Goal: Transaction & Acquisition: Purchase product/service

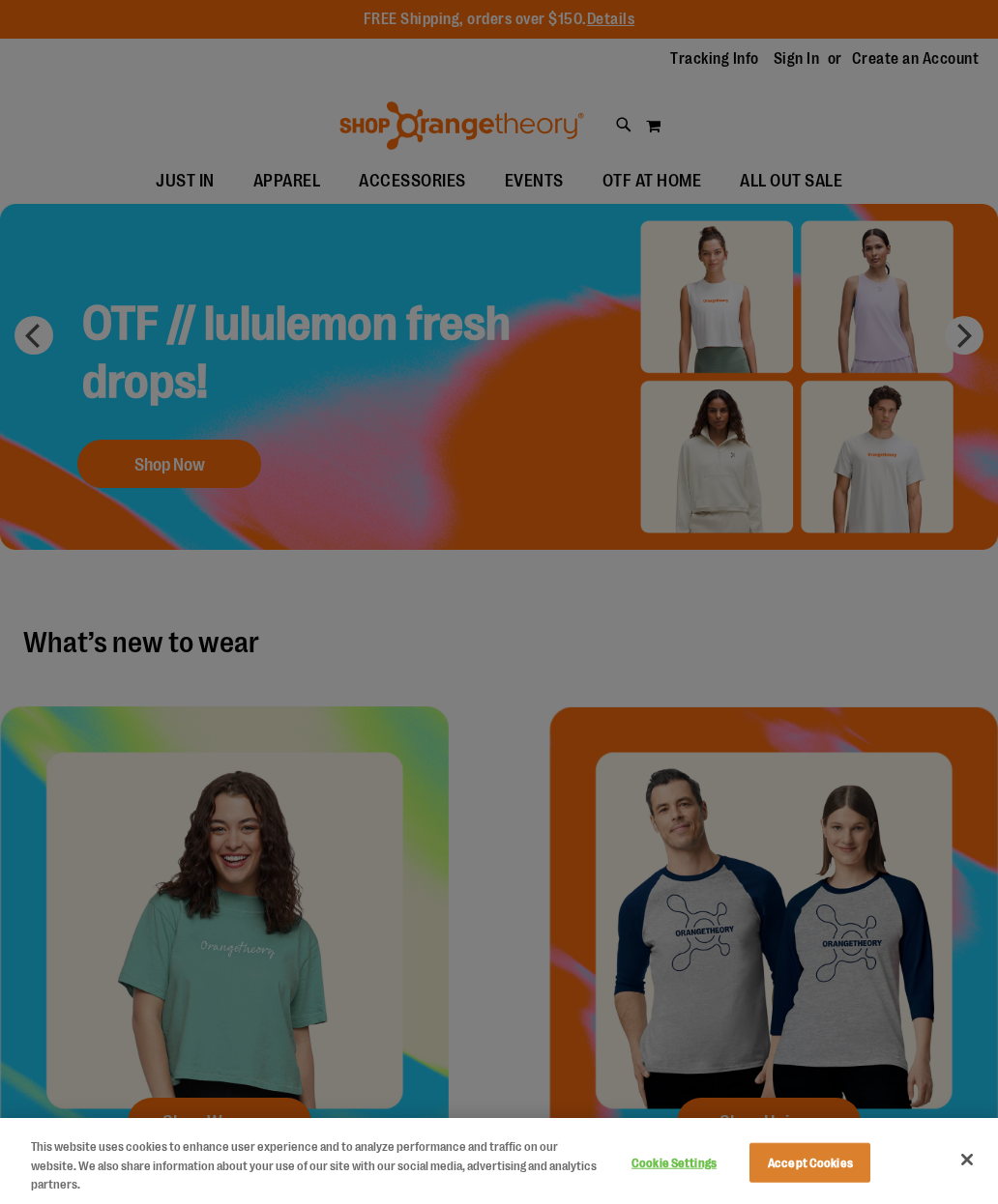
click at [659, 175] on div at bounding box center [499, 602] width 998 height 1204
click at [666, 173] on div at bounding box center [499, 602] width 998 height 1204
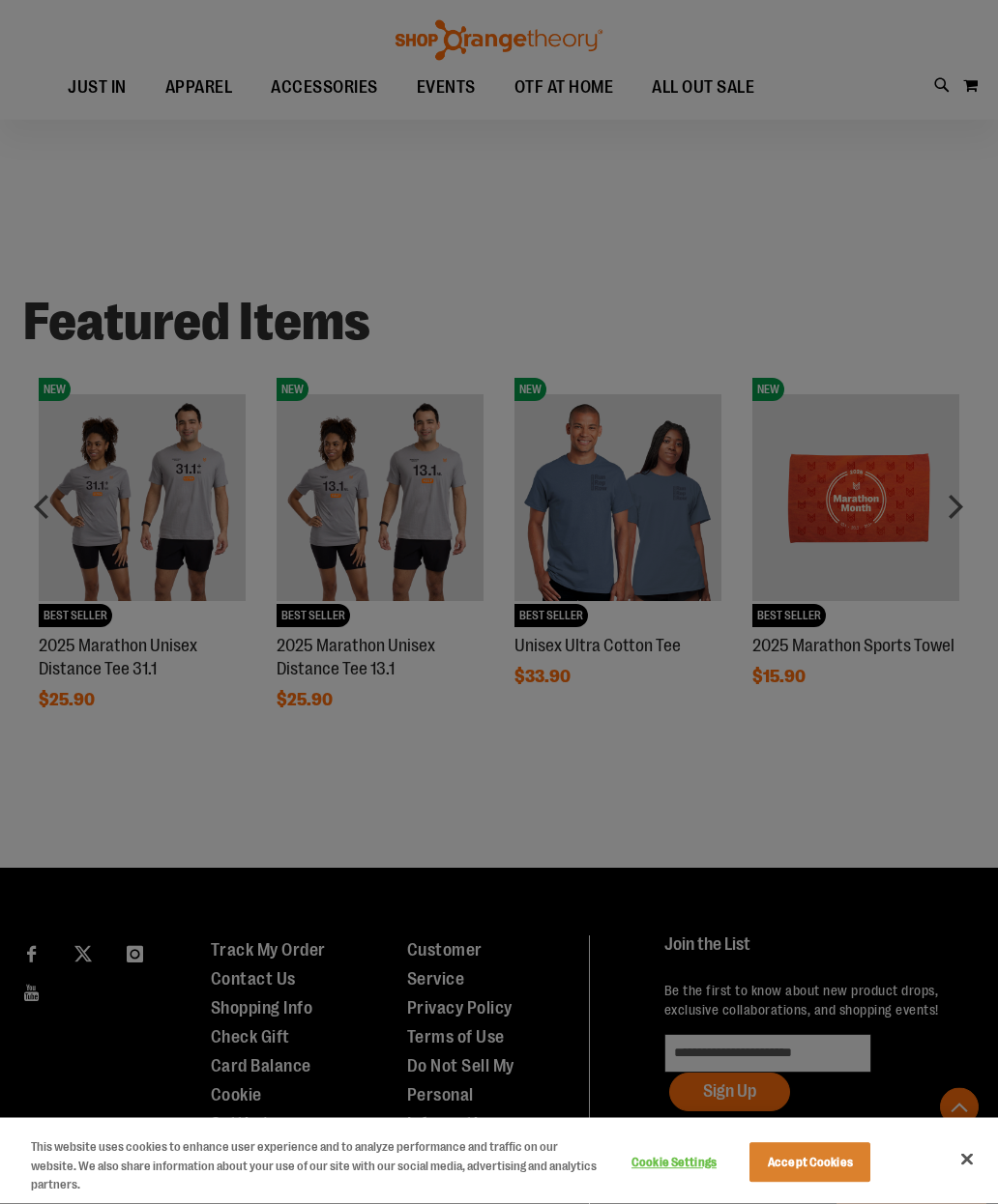
scroll to position [1054, 0]
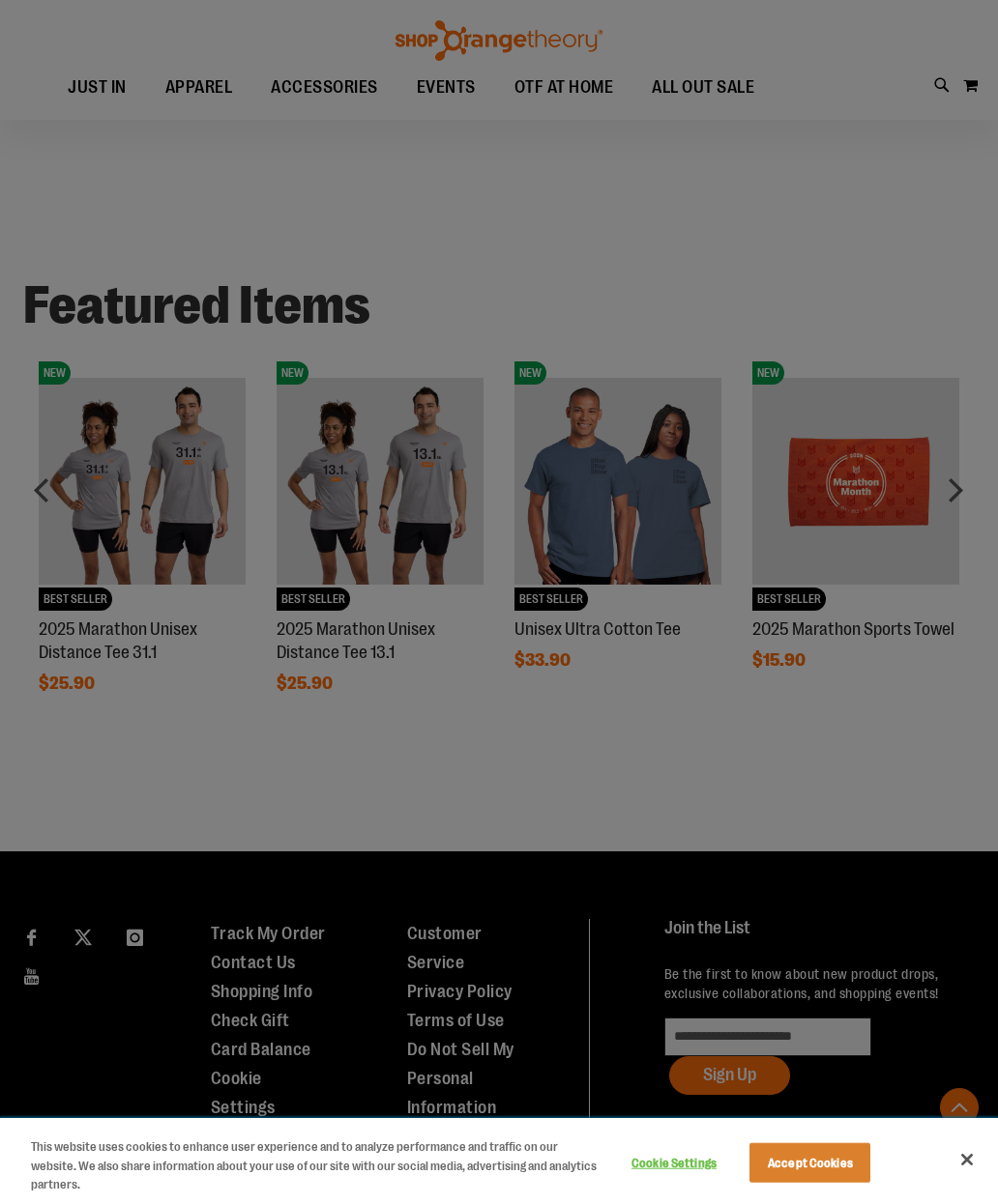
click at [677, 1182] on button "Cookie Settings" at bounding box center [673, 1162] width 121 height 39
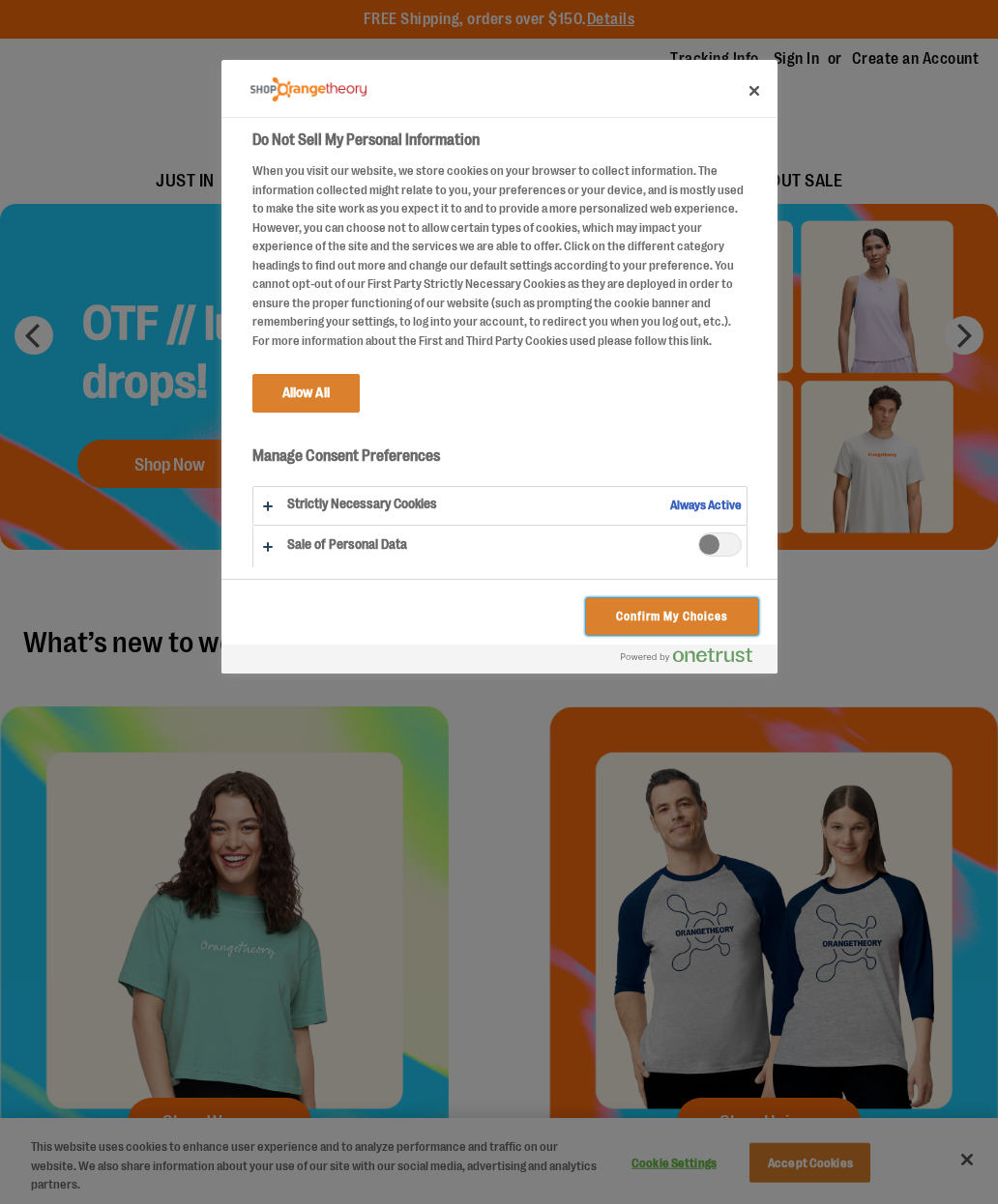
click at [697, 617] on button "Confirm My Choices" at bounding box center [672, 616] width 171 height 37
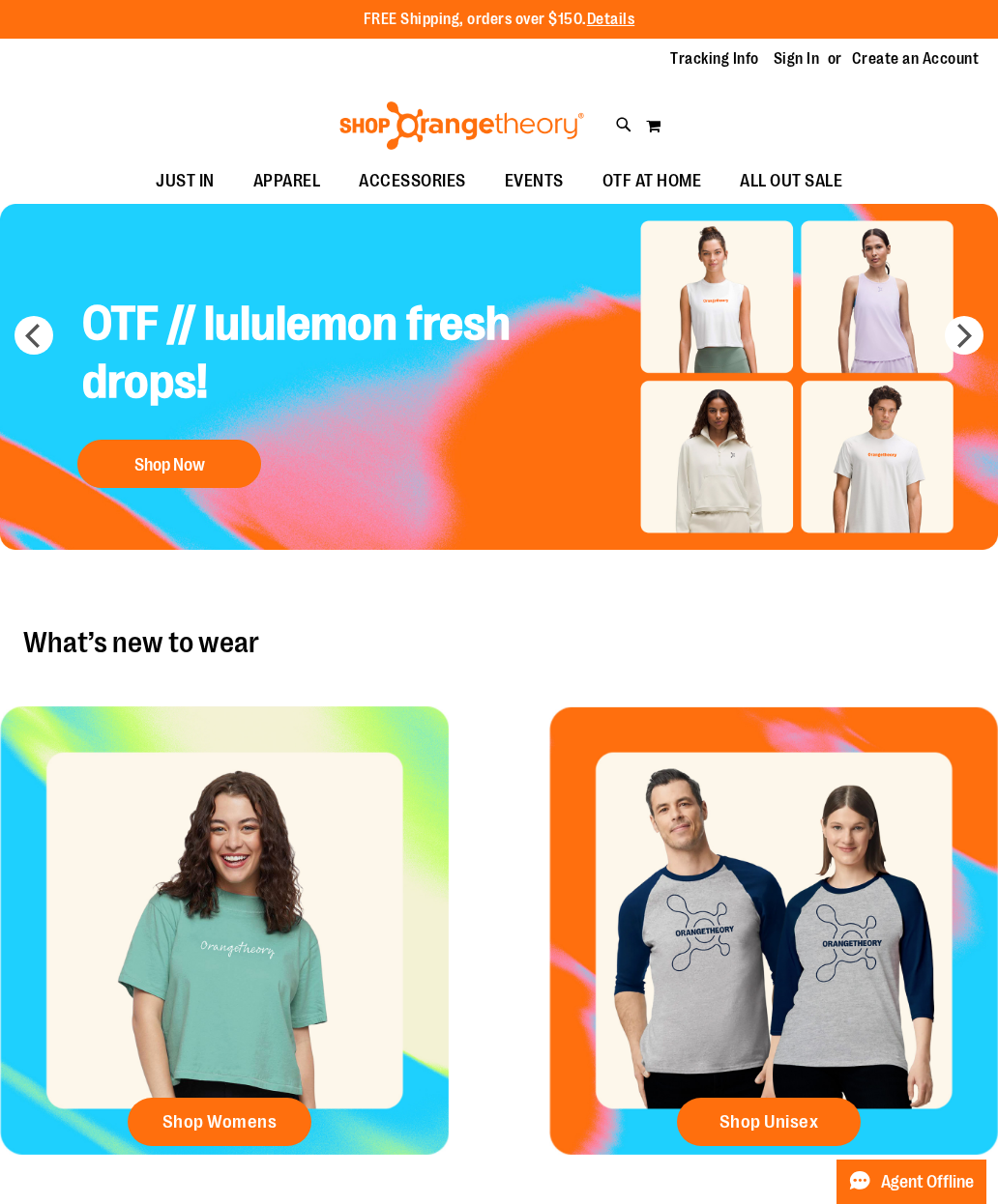
click at [666, 173] on span "OTF AT HOME" at bounding box center [652, 181] width 100 height 44
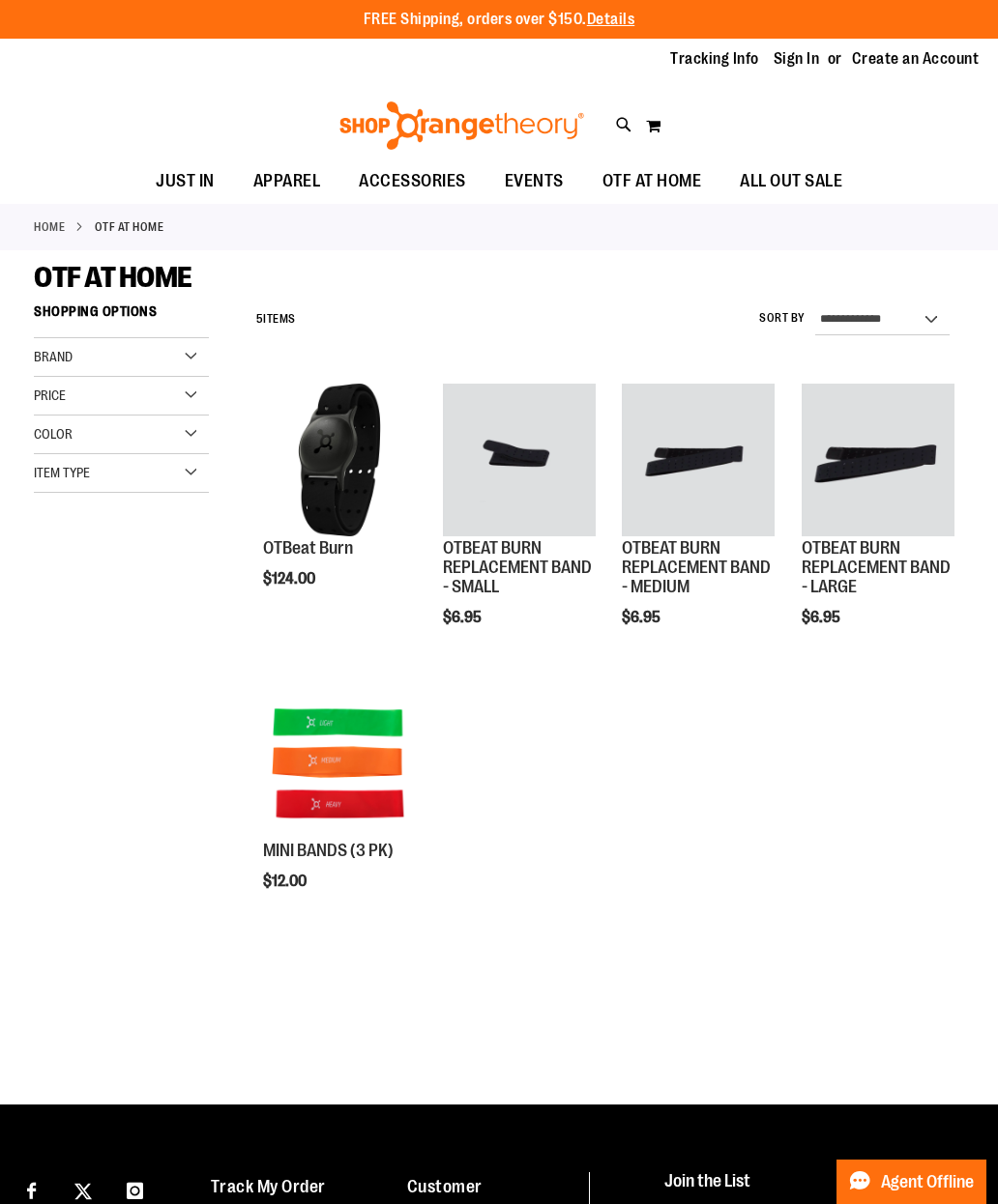
click at [525, 186] on span "EVENTS" at bounding box center [533, 181] width 59 height 44
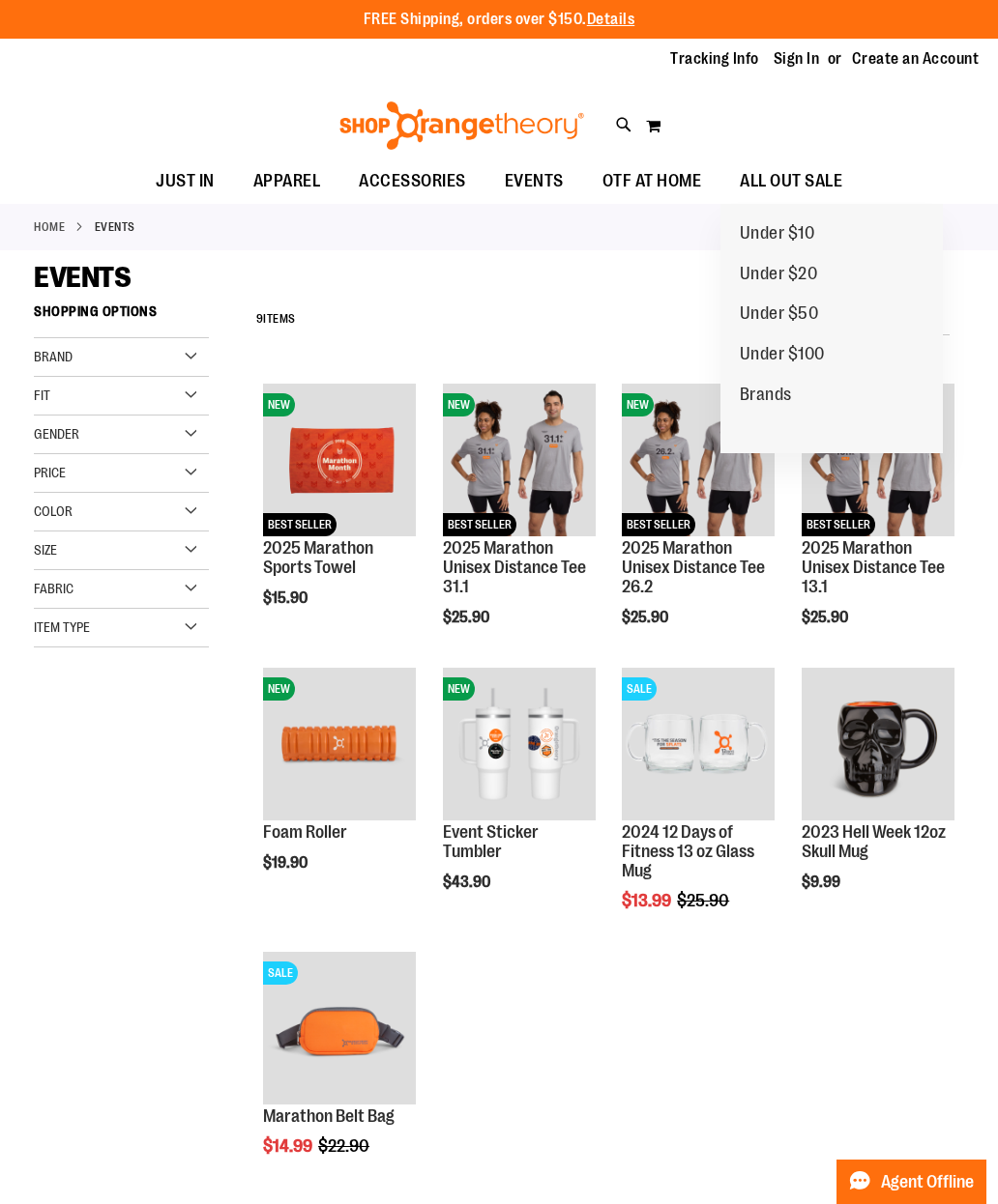
click at [810, 180] on span "ALL OUT SALE" at bounding box center [791, 181] width 103 height 44
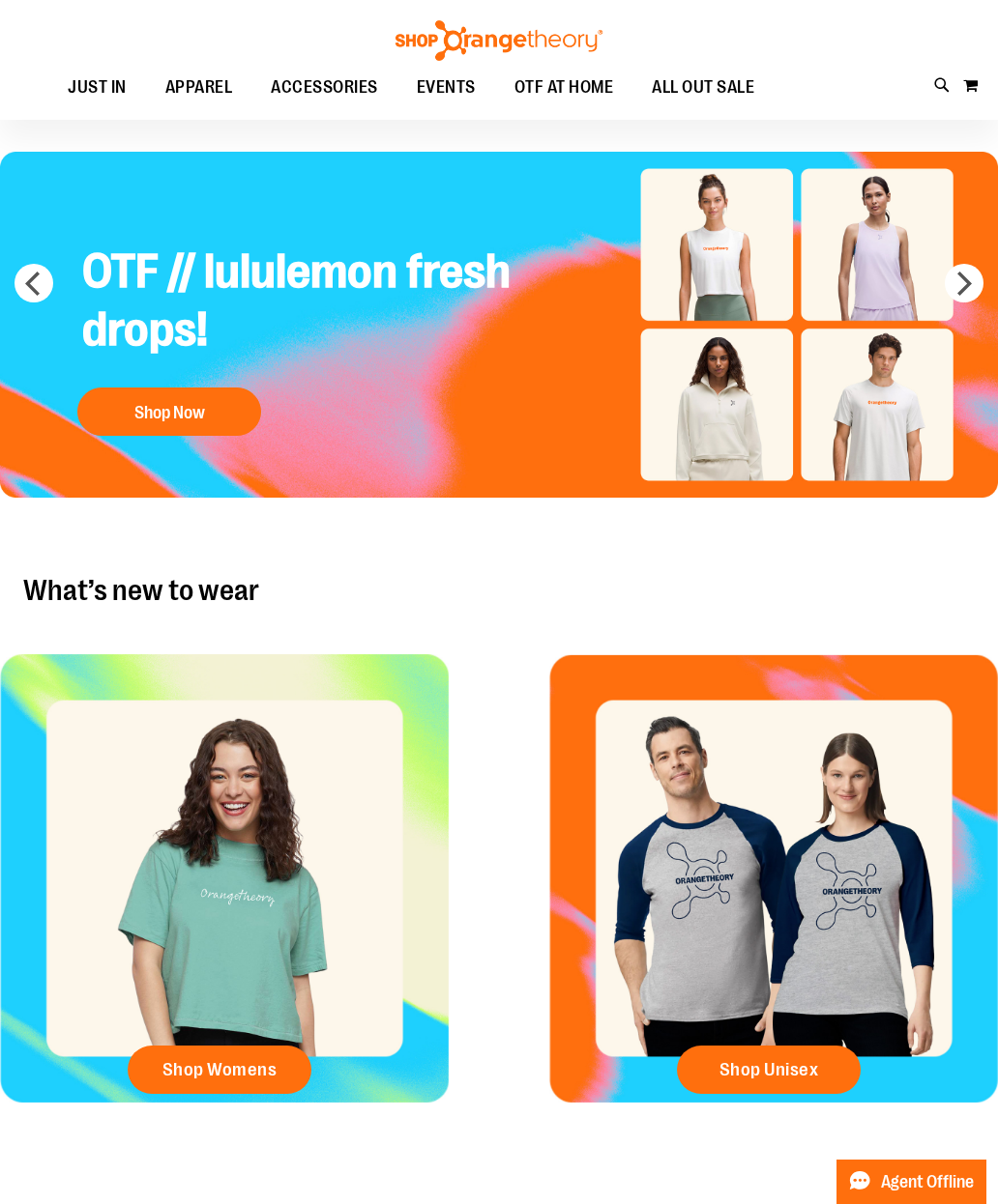
scroll to position [79, 0]
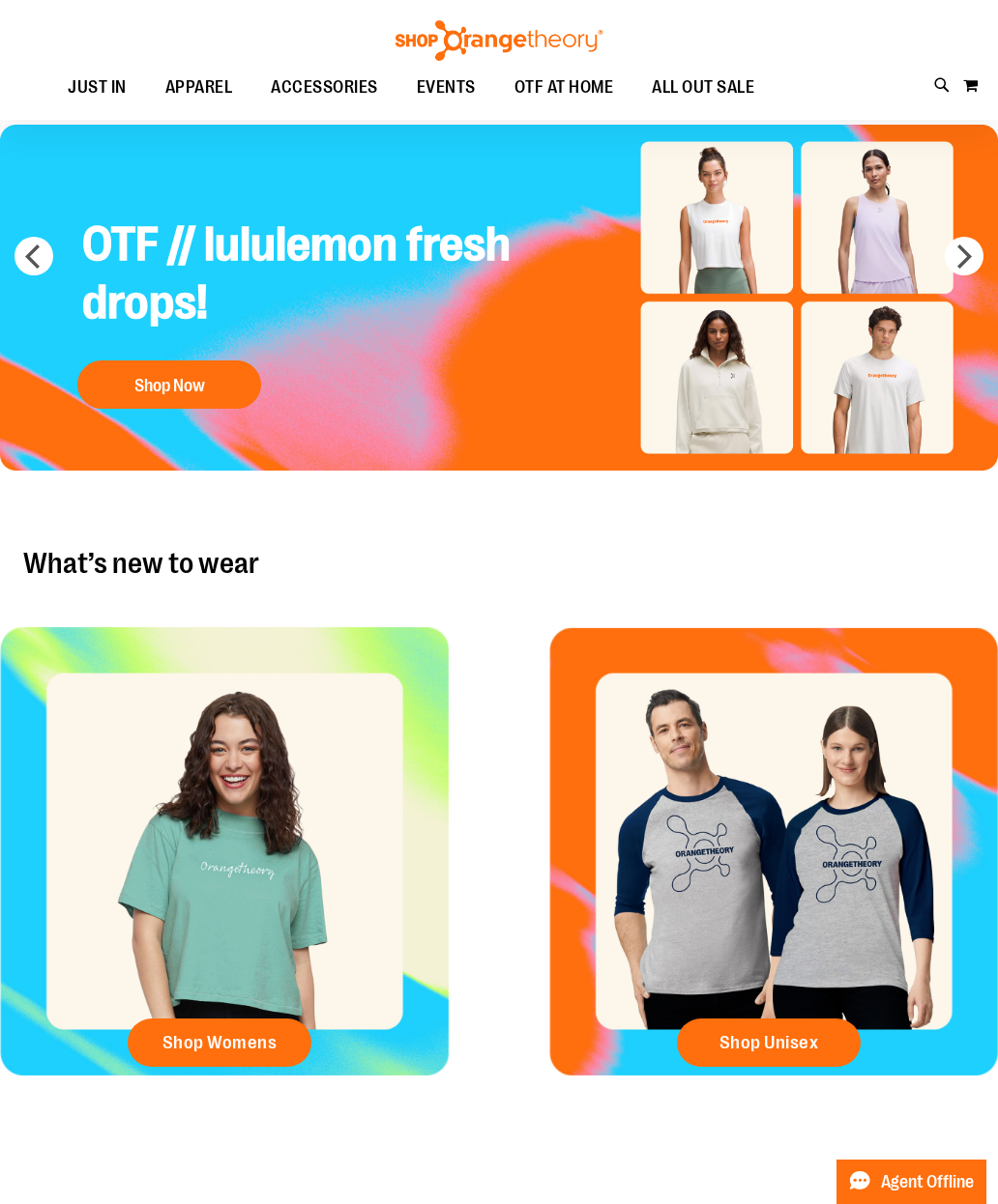
click at [590, 95] on span "OTF AT HOME" at bounding box center [564, 88] width 100 height 44
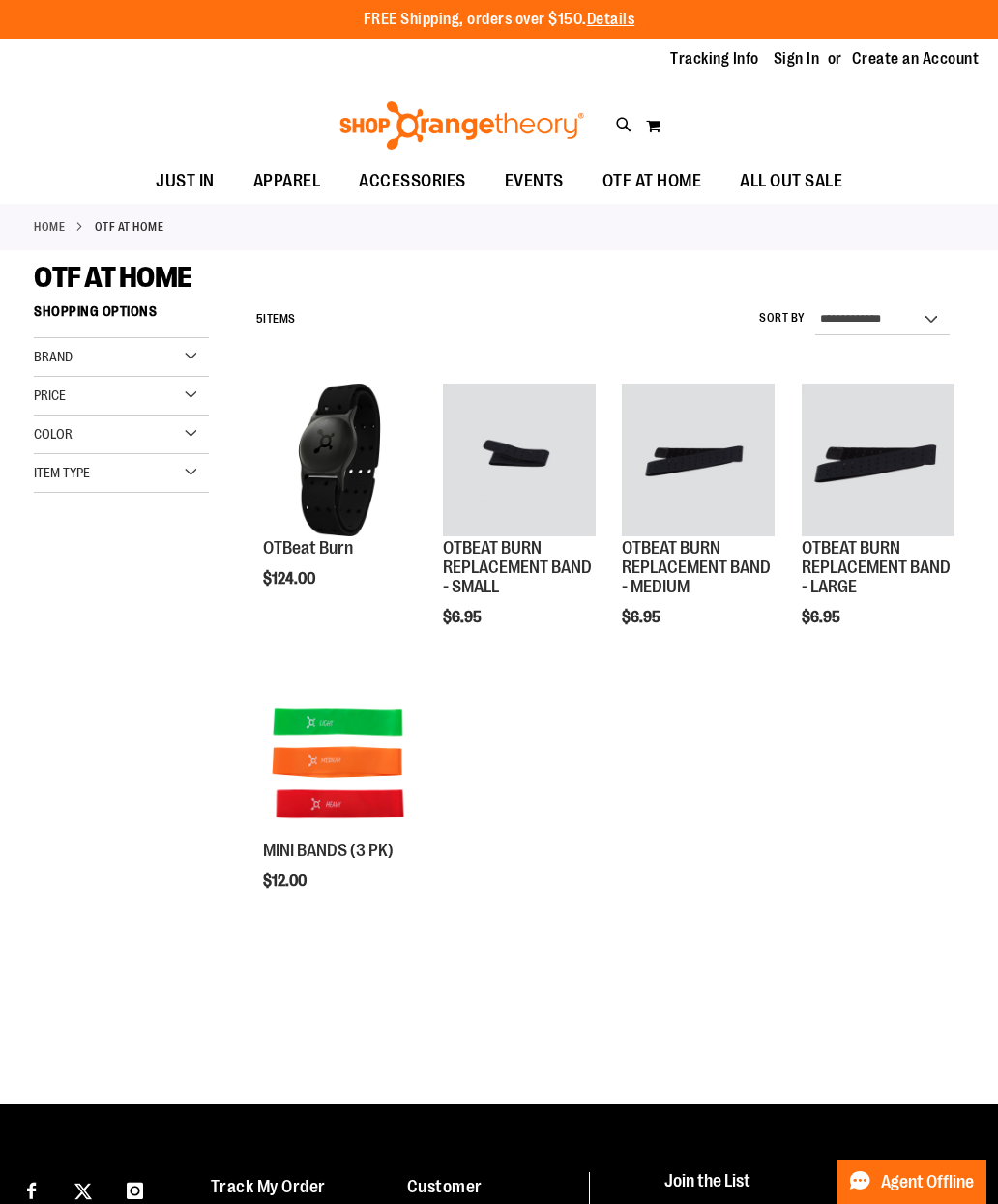
click at [355, 1036] on span "Quickview" at bounding box center [309, 1060] width 92 height 50
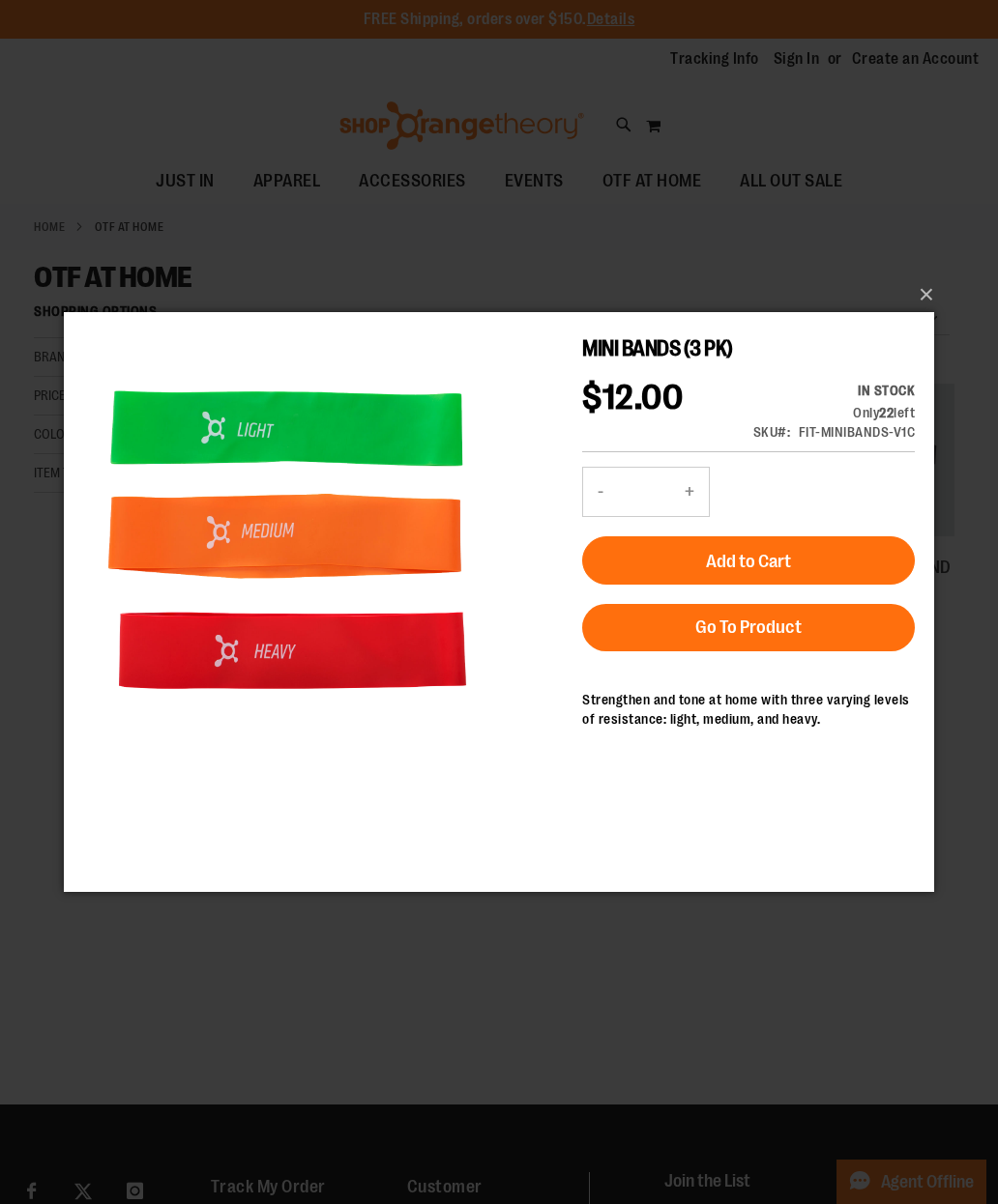
click at [791, 262] on div "×" at bounding box center [499, 602] width 998 height 1204
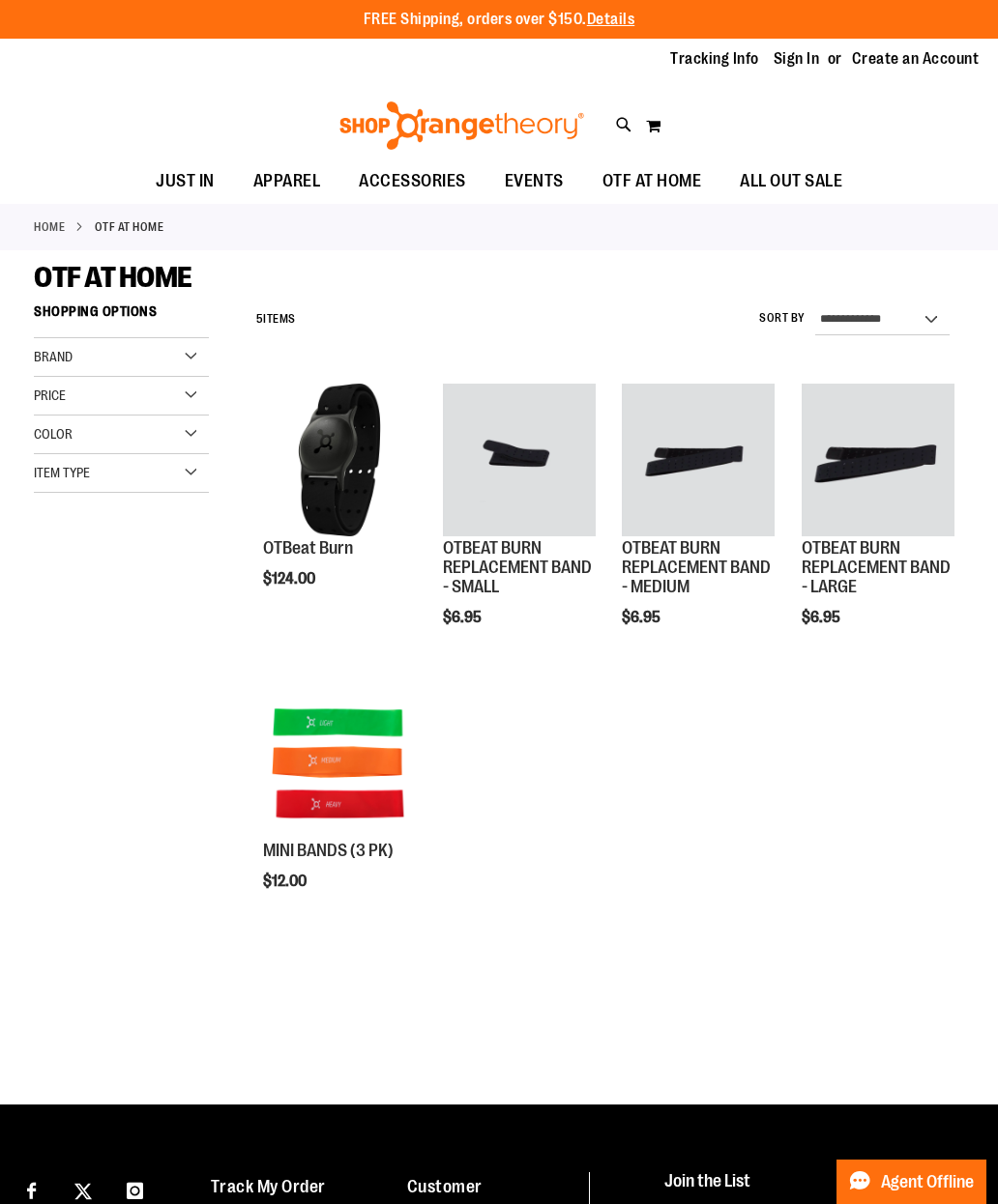
click at [176, 364] on div "Brand" at bounding box center [122, 357] width 175 height 39
click at [199, 460] on div "Price" at bounding box center [122, 450] width 175 height 39
click at [202, 582] on div "Color" at bounding box center [122, 583] width 175 height 39
click at [201, 683] on div "Item Type" at bounding box center [122, 685] width 175 height 39
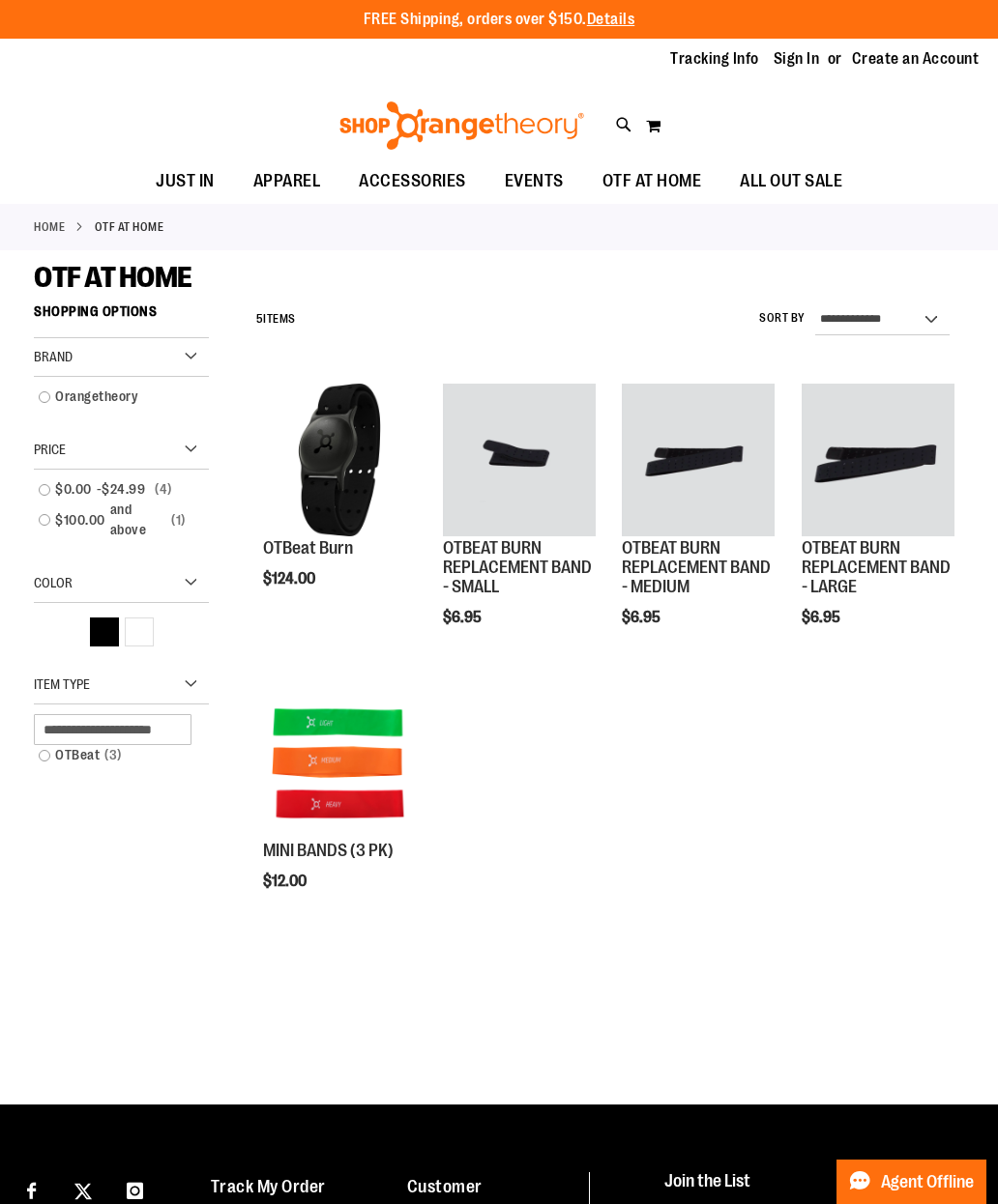
click at [67, 751] on link "OTBeat 3 items" at bounding box center [113, 755] width 168 height 20
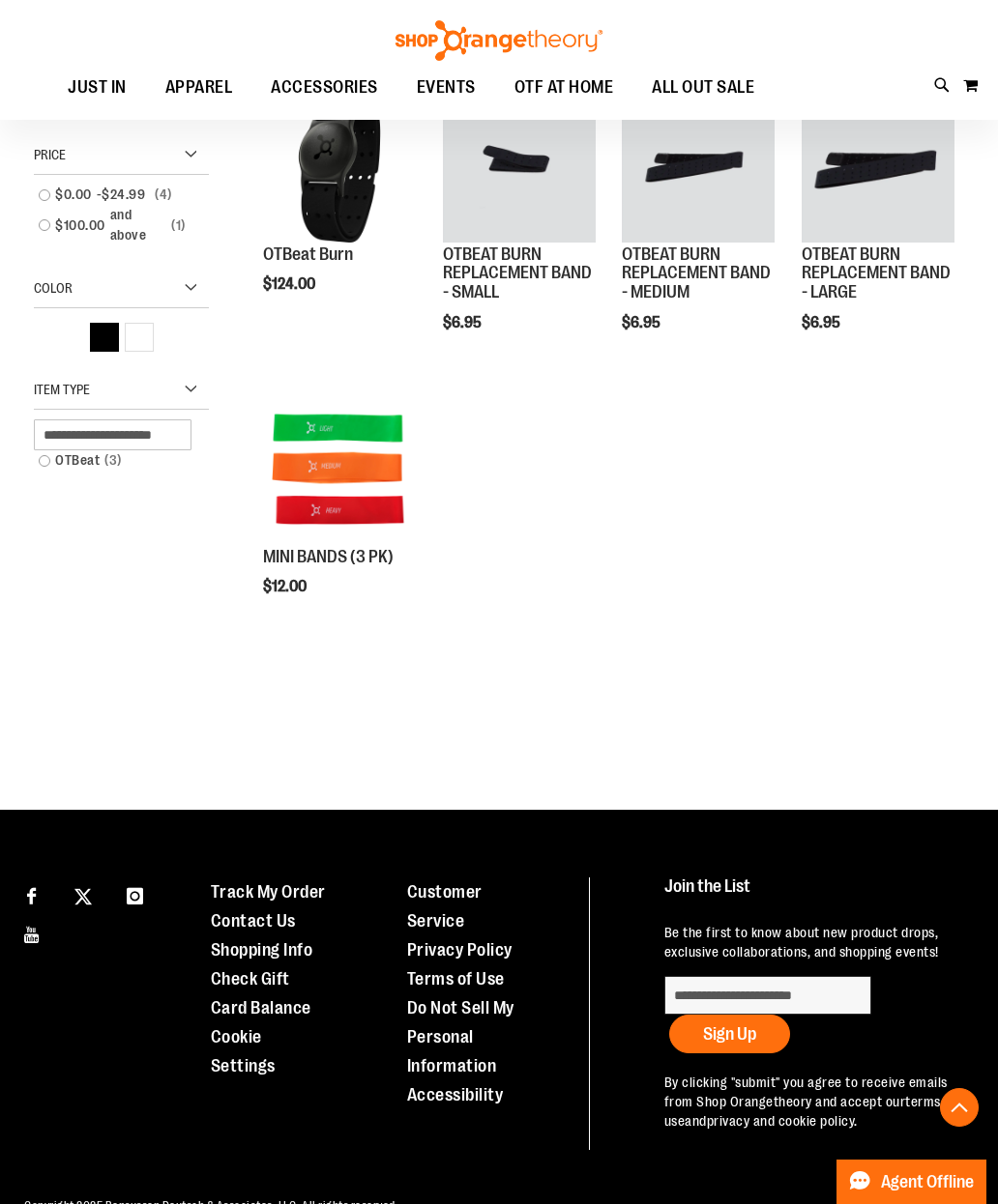
click at [62, 465] on link "OTBeat 3 items" at bounding box center [113, 460] width 168 height 20
